Goal: Task Accomplishment & Management: Use online tool/utility

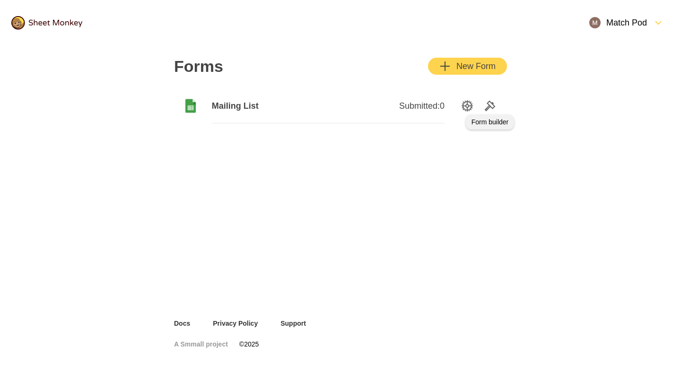
click at [488, 102] on icon "Tools" at bounding box center [489, 105] width 9 height 9
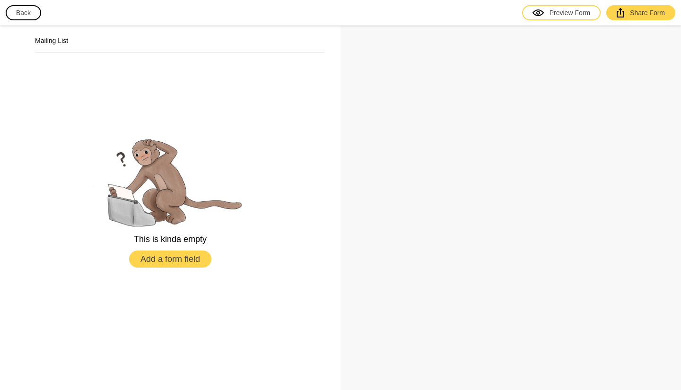
click at [165, 254] on button "Add a form field" at bounding box center [170, 259] width 82 height 17
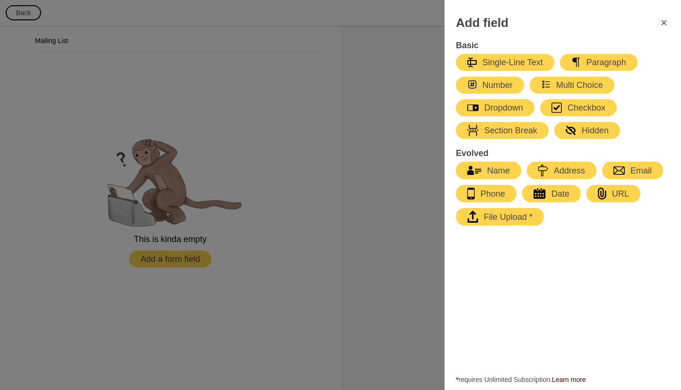
click at [625, 162] on button "Email" at bounding box center [632, 170] width 61 height 17
select select "large"
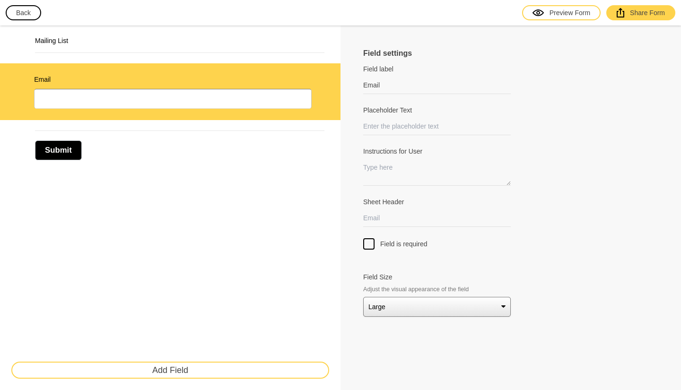
click at [372, 246] on div at bounding box center [368, 243] width 11 height 11
click at [369, 238] on input "Field is required" at bounding box center [369, 238] width 0 height 0
click at [562, 11] on div "Preview Form" at bounding box center [561, 12] width 58 height 9
